Goal: Information Seeking & Learning: Find specific fact

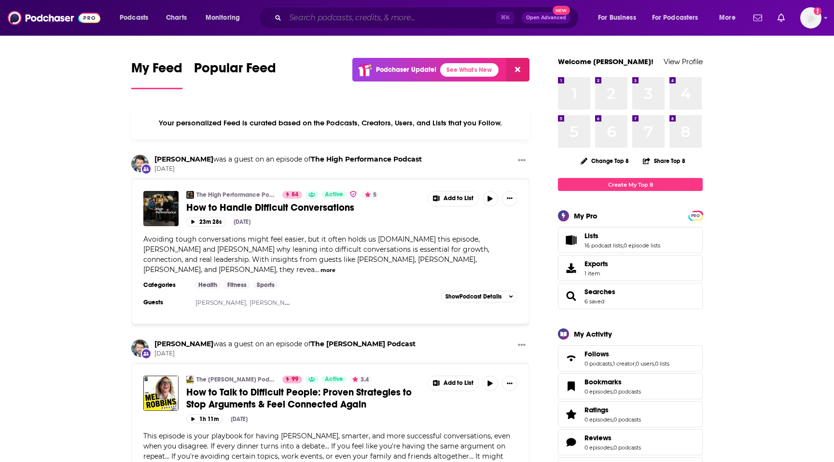
click at [326, 18] on input "Search podcasts, credits, & more..." at bounding box center [390, 17] width 211 height 15
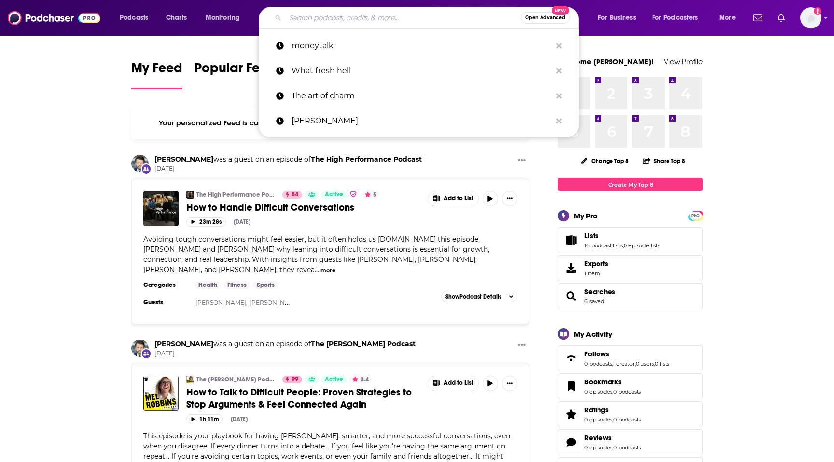
paste input "Real Love Ready"
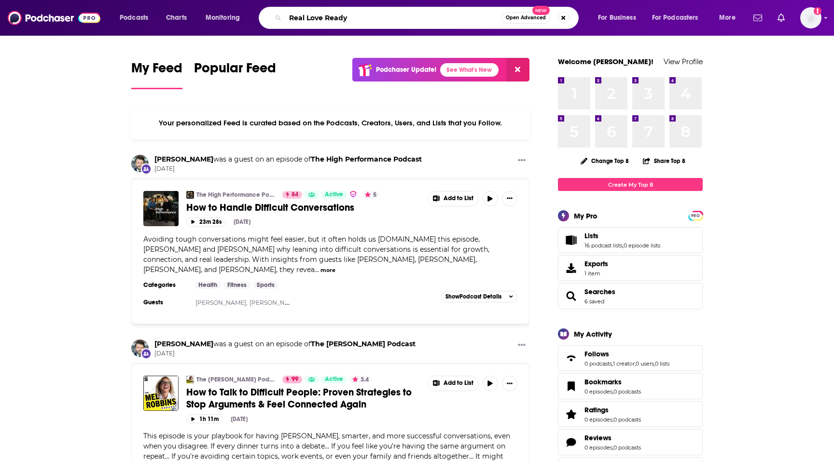
type input "Real Love Ready"
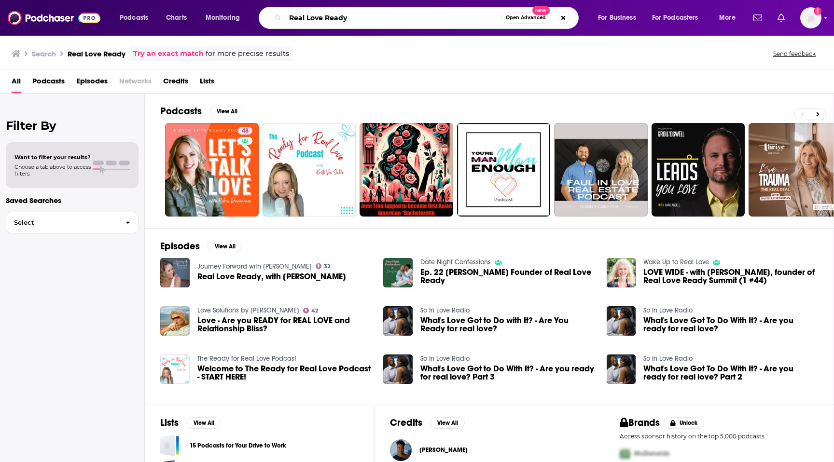
click at [361, 19] on input "Real Love Ready" at bounding box center [393, 17] width 216 height 15
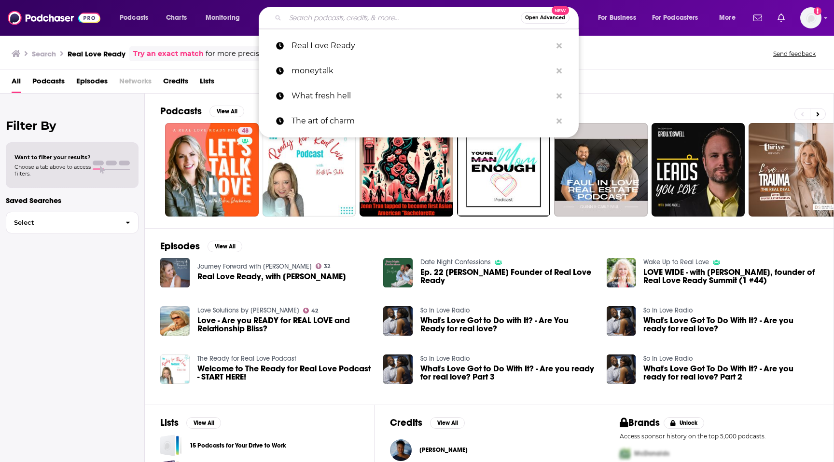
paste input "The Outworker"
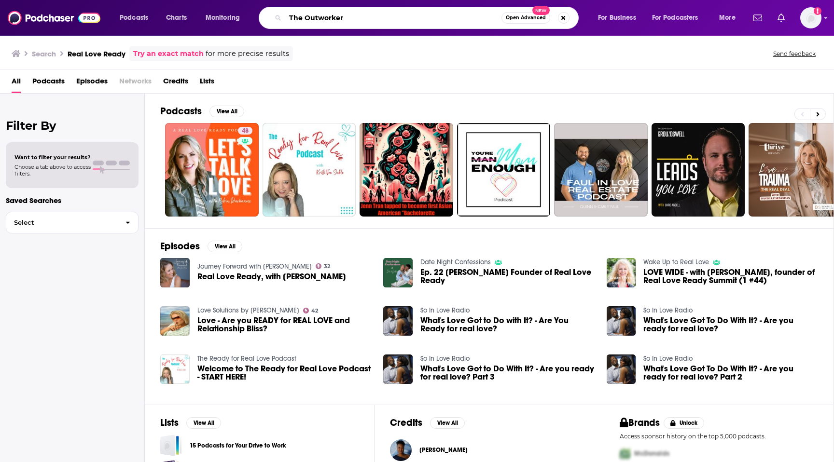
type input "The Outworker"
